Goal: Transaction & Acquisition: Purchase product/service

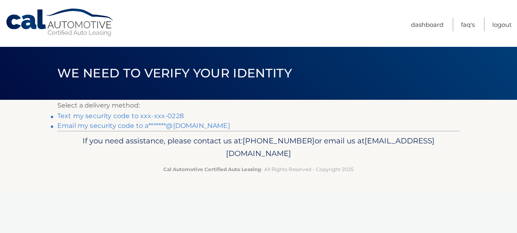
click at [155, 115] on link "Text my security code to xxx-xxx-0228" at bounding box center [120, 116] width 126 height 8
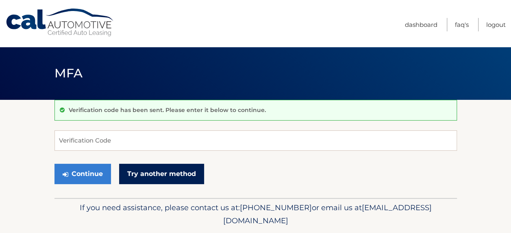
click at [172, 174] on link "Try another method" at bounding box center [161, 173] width 85 height 20
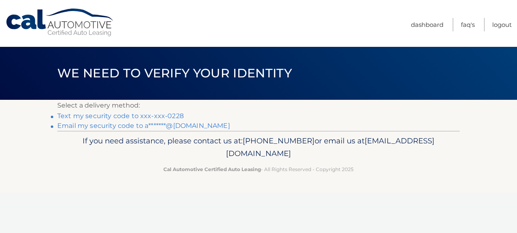
click at [189, 126] on link "Email my security code to a*******@[DOMAIN_NAME]" at bounding box center [143, 126] width 173 height 8
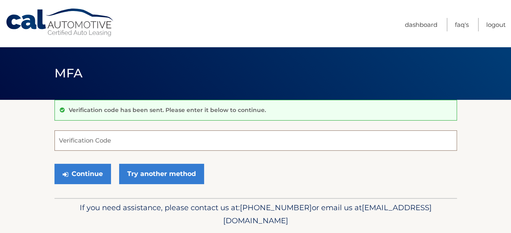
click at [184, 146] on input "Verification Code" at bounding box center [255, 140] width 403 height 20
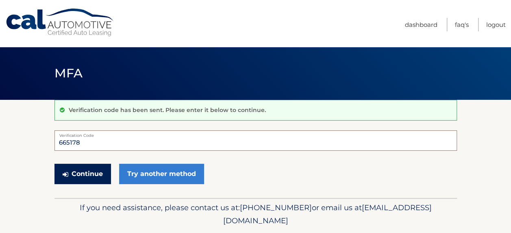
type input "665178"
click at [72, 172] on button "Continue" at bounding box center [82, 173] width 57 height 20
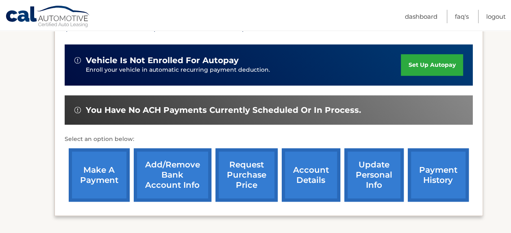
scroll to position [203, 0]
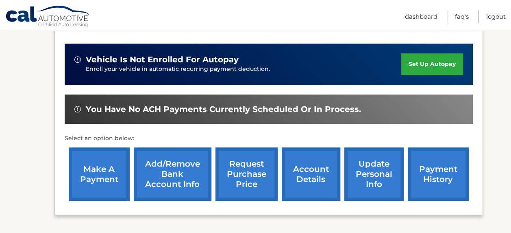
click at [104, 166] on link "make a payment" at bounding box center [99, 173] width 61 height 53
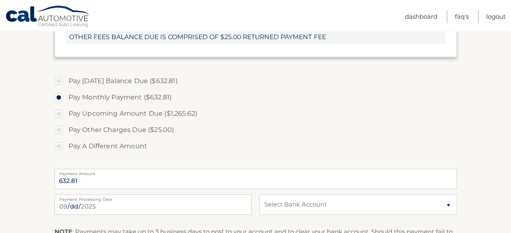
scroll to position [366, 0]
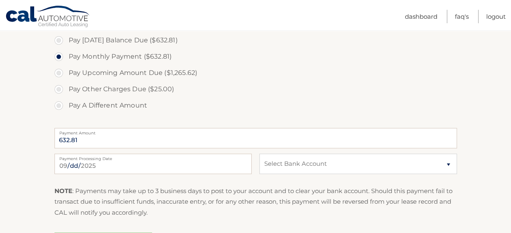
click at [59, 89] on label "Pay Other Charges Due ($25.00)" at bounding box center [255, 89] width 403 height 16
click at [59, 89] on input "Pay Other Charges Due ($25.00)" at bounding box center [62, 87] width 8 height 13
radio input "true"
type input "25.00"
click at [58, 55] on label "Pay Monthly Payment ($632.81)" at bounding box center [255, 56] width 403 height 16
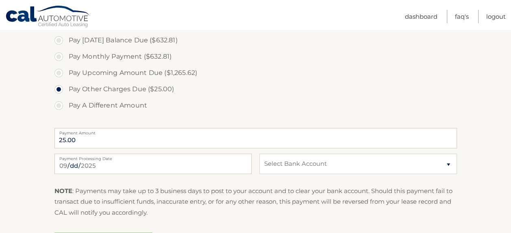
click at [58, 55] on input "Pay Monthly Payment ($632.81)" at bounding box center [62, 54] width 8 height 13
radio input "true"
type input "632.81"
click at [207, 163] on input "[DATE]" at bounding box center [152, 163] width 197 height 20
type input "[DATE]"
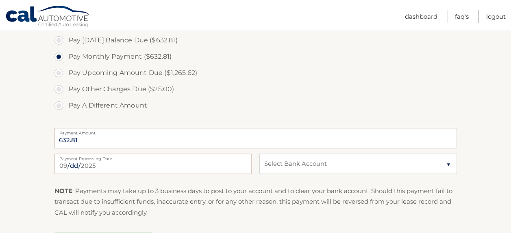
click at [291, 76] on label "Pay Upcoming Amount Due ($1,265.62)" at bounding box center [255, 73] width 403 height 16
click at [66, 76] on input "Pay Upcoming Amount Due ($1,265.62)" at bounding box center [62, 71] width 8 height 13
radio input "true"
type input "1265.62"
click at [104, 60] on label "Pay Monthly Payment ($632.81)" at bounding box center [255, 56] width 403 height 16
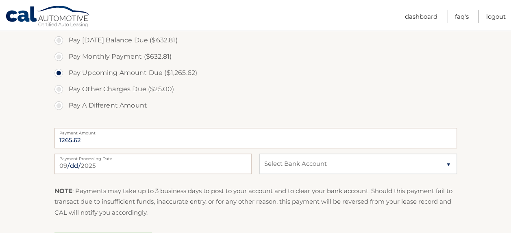
click at [66, 60] on input "Pay Monthly Payment ($632.81)" at bounding box center [62, 54] width 8 height 13
radio input "true"
type input "632.81"
click at [316, 80] on label "Pay Upcoming Amount Due ($1,265.62)" at bounding box center [255, 73] width 403 height 16
click at [66, 78] on input "Pay Upcoming Amount Due ($1,265.62)" at bounding box center [62, 71] width 8 height 13
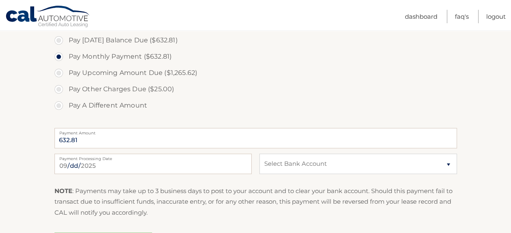
radio input "true"
type input "1265.62"
click at [90, 54] on label "Pay Monthly Payment ($632.81)" at bounding box center [255, 56] width 403 height 16
click at [66, 54] on input "Pay Monthly Payment ($632.81)" at bounding box center [62, 54] width 8 height 13
radio input "true"
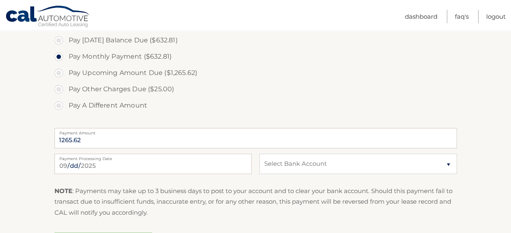
type input "632.81"
click at [445, 163] on select "Select Bank Account Checking BANK OF AMERICA, N.A. *****8283 Checking BANK OF A…" at bounding box center [357, 163] width 197 height 20
select select "OGYwZjFmNGYtZDY2Mi00ZjRkLTkyNzEtZTQxZWI3OTMzYzg4"
click at [259, 153] on select "Select Bank Account Checking BANK OF AMERICA, N.A. *****8283 Checking BANK OF A…" at bounding box center [357, 163] width 197 height 20
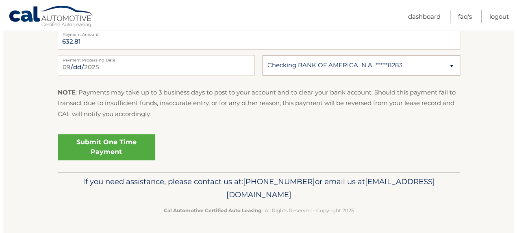
scroll to position [464, 0]
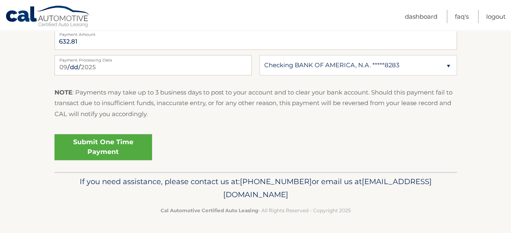
click at [105, 145] on link "Submit One Time Payment" at bounding box center [103, 147] width 98 height 26
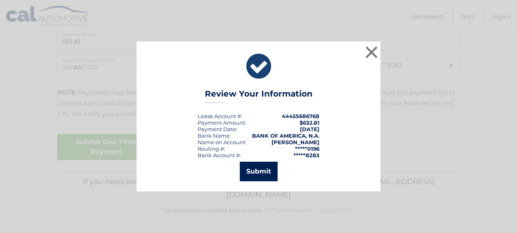
click at [266, 170] on button "Submit" at bounding box center [259, 171] width 38 height 20
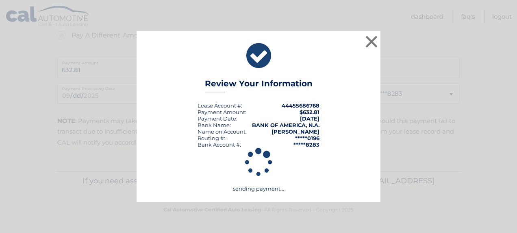
scroll to position [435, 0]
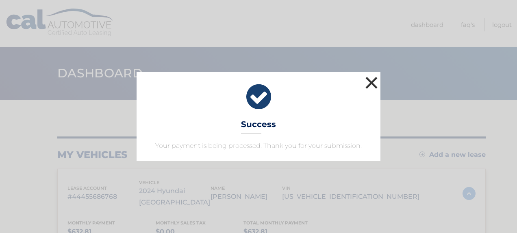
click at [375, 84] on button "×" at bounding box center [372, 82] width 16 height 16
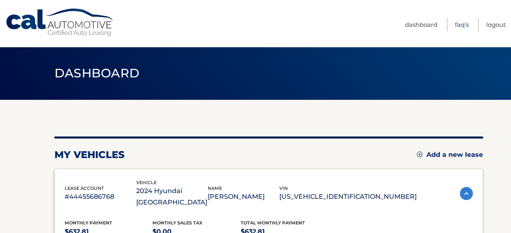
click at [463, 24] on link "FAQ's" at bounding box center [462, 24] width 14 height 13
